Goal: Task Accomplishment & Management: Use online tool/utility

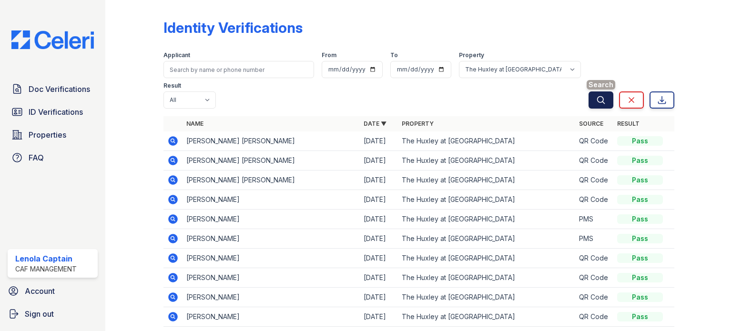
click at [596, 100] on icon "submit" at bounding box center [601, 100] width 10 height 10
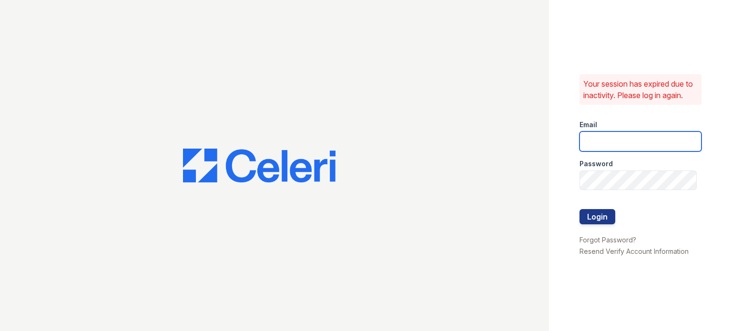
type input "[EMAIL_ADDRESS][DOMAIN_NAME]"
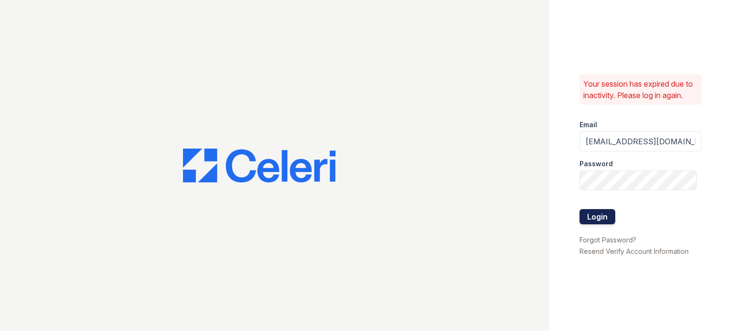
click at [591, 212] on button "Login" at bounding box center [597, 216] width 36 height 15
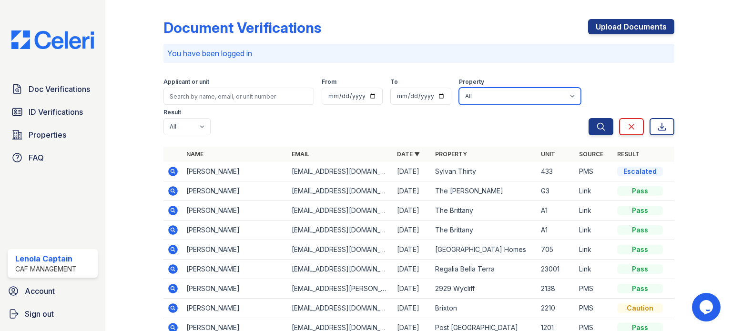
click at [544, 100] on select "All 2929 Wycliff 29 Fifty Artisan Park Apartments Autumn Creek Apartments Avalo…" at bounding box center [520, 96] width 122 height 17
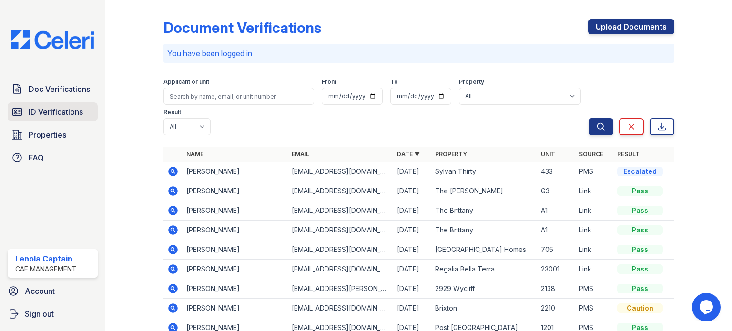
click at [33, 104] on link "ID Verifications" at bounding box center [53, 111] width 90 height 19
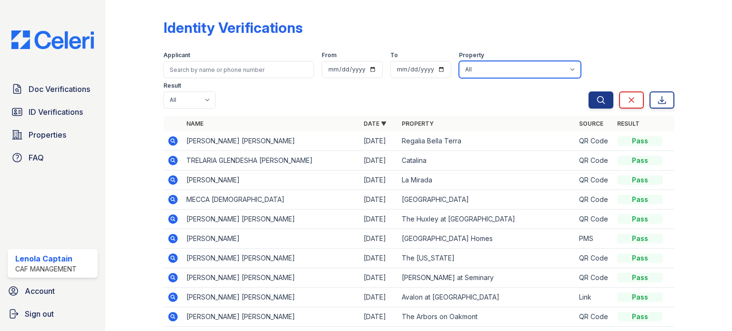
click at [503, 62] on select "All 2929 Wycliff 29 Fifty Artisan Park Apartments Autumn Creek Apartments Avalo…" at bounding box center [520, 69] width 122 height 17
select select "4710"
click at [459, 61] on select "All 2929 Wycliff 29 Fifty Artisan Park Apartments Autumn Creek Apartments Avalo…" at bounding box center [520, 69] width 122 height 17
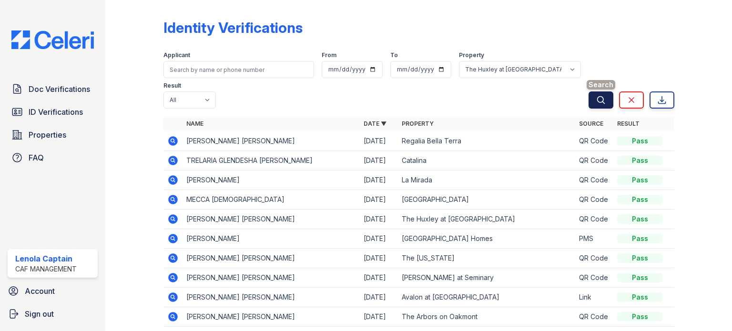
click at [594, 105] on button "Search" at bounding box center [600, 99] width 25 height 17
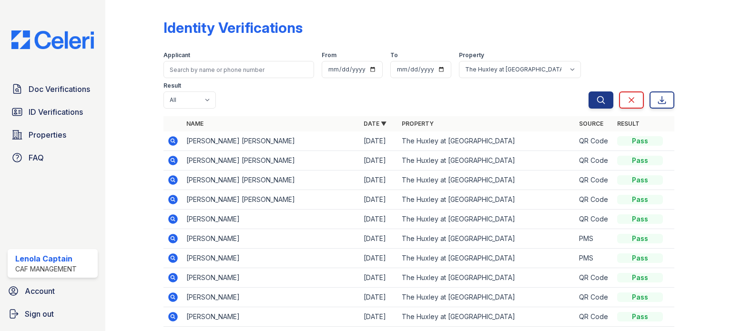
click at [594, 105] on button "Search" at bounding box center [600, 99] width 25 height 17
click at [597, 102] on icon "submit" at bounding box center [600, 99] width 7 height 7
click at [604, 48] on div "Search Clear Export" at bounding box center [631, 78] width 86 height 61
click at [590, 93] on button "Search" at bounding box center [600, 99] width 25 height 17
